Goal: Information Seeking & Learning: Learn about a topic

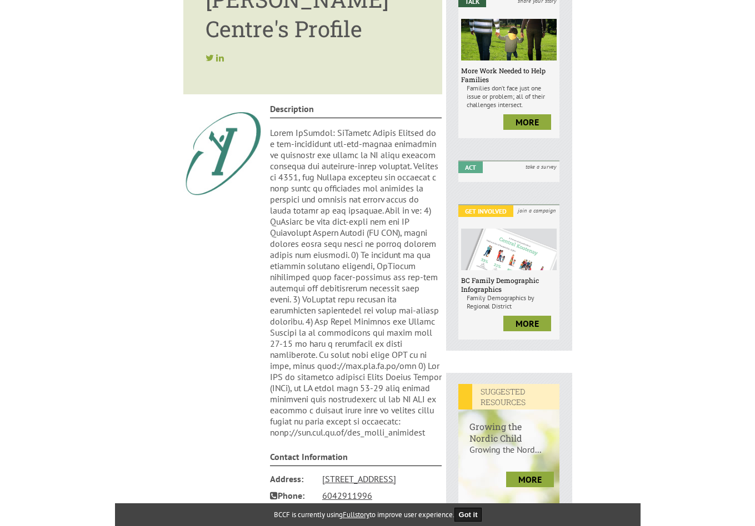
scroll to position [205, 0]
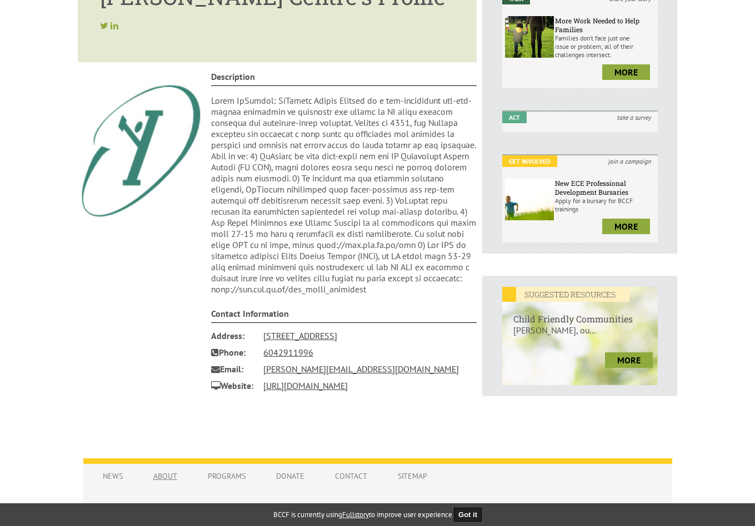
click at [163, 474] on link "About" at bounding box center [165, 476] width 46 height 21
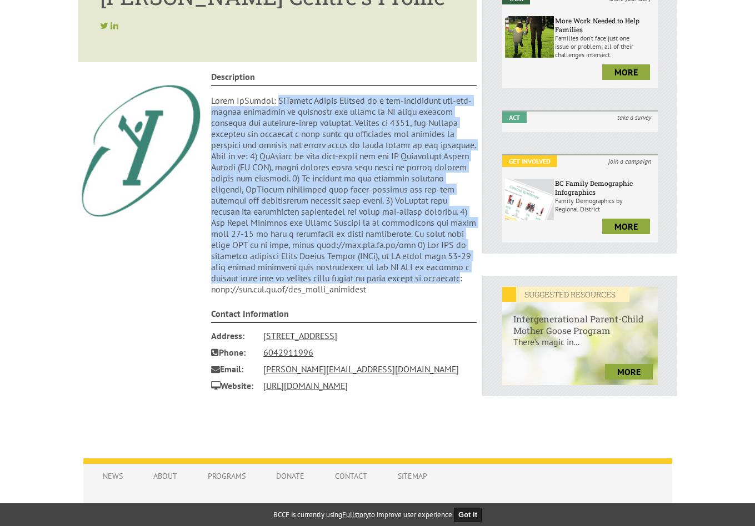
drag, startPoint x: 276, startPoint y: 103, endPoint x: 254, endPoint y: 303, distance: 201.1
click at [254, 295] on p at bounding box center [343, 195] width 265 height 200
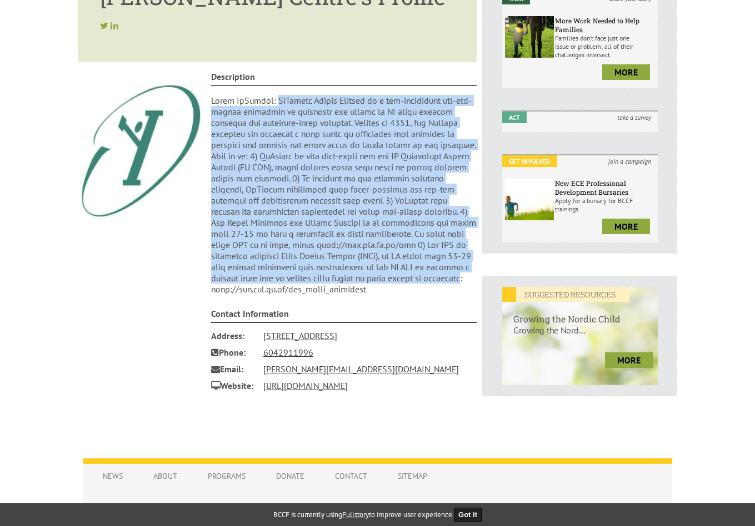
copy p "McCreary Centre Society is a non-government not-for-profit committed to improvi…"
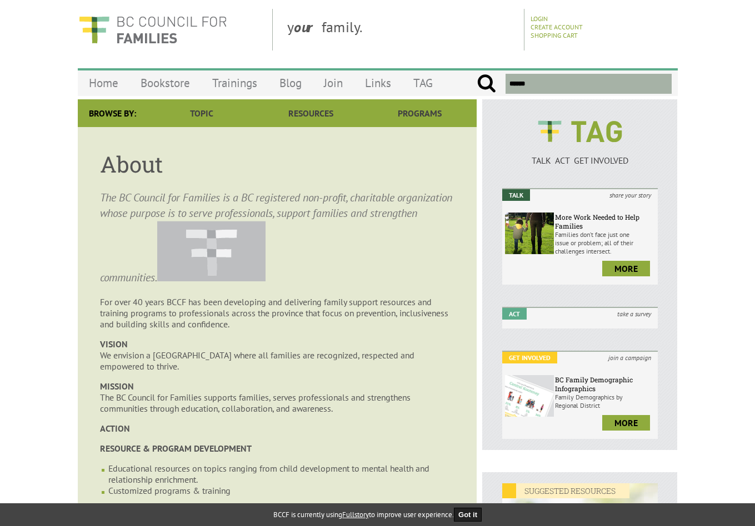
scroll to position [8, 0]
